Goal: Task Accomplishment & Management: Use online tool/utility

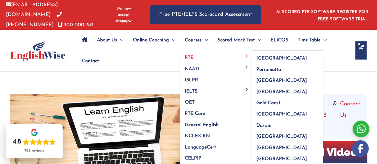
click at [191, 55] on span "PTE" at bounding box center [189, 57] width 9 height 5
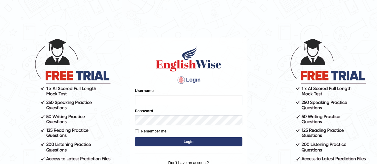
type input "ruphadkkr"
click at [197, 142] on button "Login" at bounding box center [188, 141] width 107 height 9
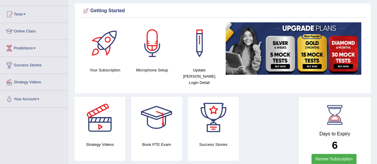
scroll to position [62, 0]
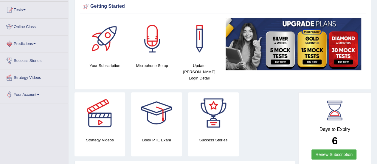
click at [27, 25] on link "Online Class" at bounding box center [34, 25] width 68 height 15
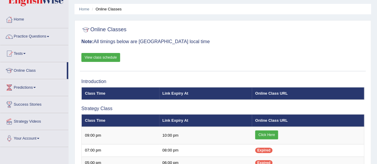
scroll to position [17, 0]
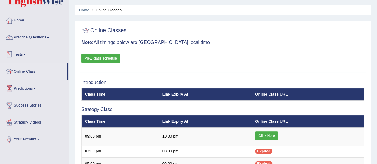
click at [113, 57] on link "View class schedule" at bounding box center [100, 58] width 39 height 9
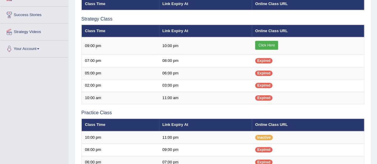
scroll to position [119, 0]
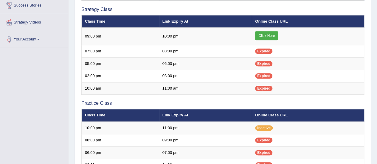
scroll to position [113, 0]
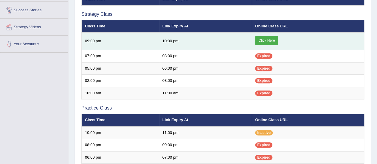
click at [272, 41] on link "Click Here" at bounding box center [266, 40] width 23 height 9
click at [265, 41] on link "Click Here" at bounding box center [266, 40] width 23 height 9
